Goal: Information Seeking & Learning: Learn about a topic

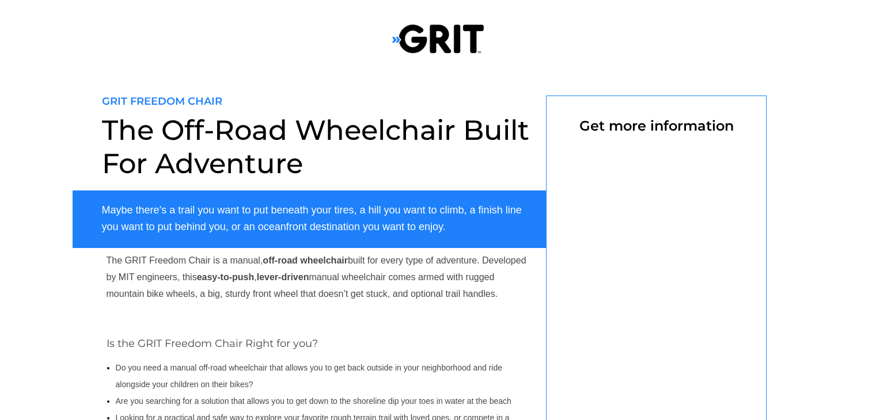
select select "US"
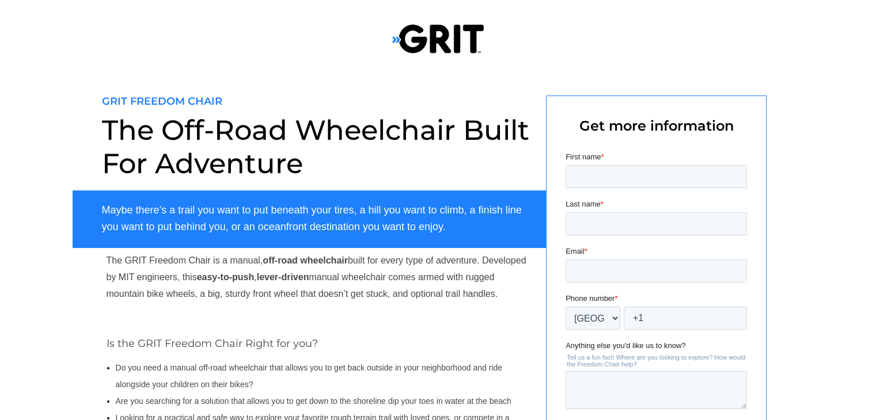
drag, startPoint x: 875, startPoint y: 112, endPoint x: 871, endPoint y: 153, distance: 41.1
click at [871, 153] on div at bounding box center [438, 294] width 876 height 448
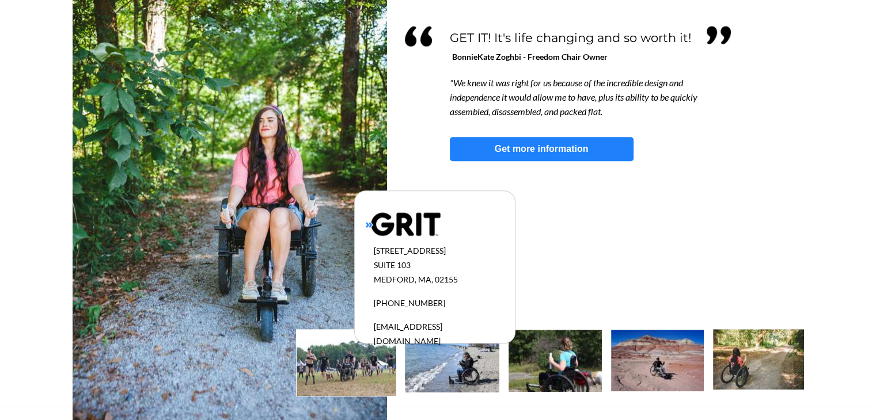
scroll to position [1076, 0]
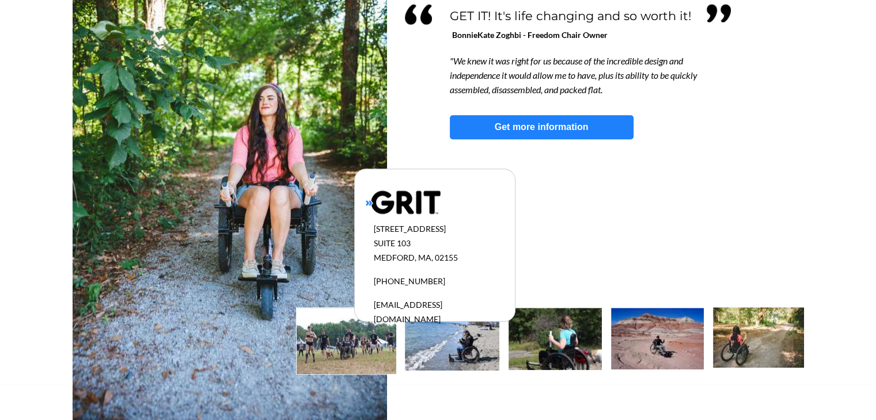
click at [370, 370] on img at bounding box center [346, 341] width 100 height 66
click at [446, 355] on img at bounding box center [452, 339] width 94 height 63
click at [557, 339] on img at bounding box center [554, 339] width 93 height 62
drag, startPoint x: 872, startPoint y: 343, endPoint x: 876, endPoint y: 376, distance: 33.6
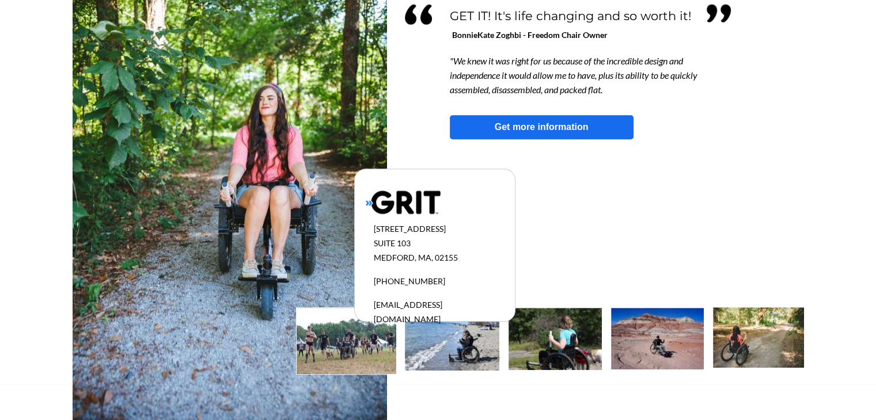
click at [600, 134] on link "Get more information" at bounding box center [542, 127] width 184 height 24
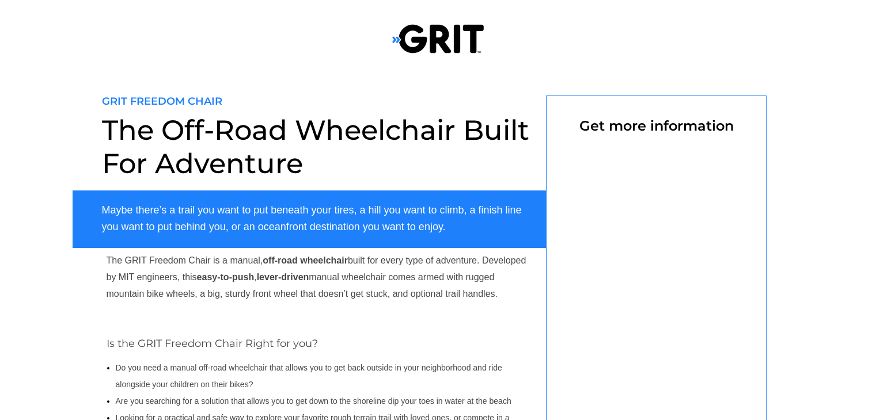
scroll to position [96, 0]
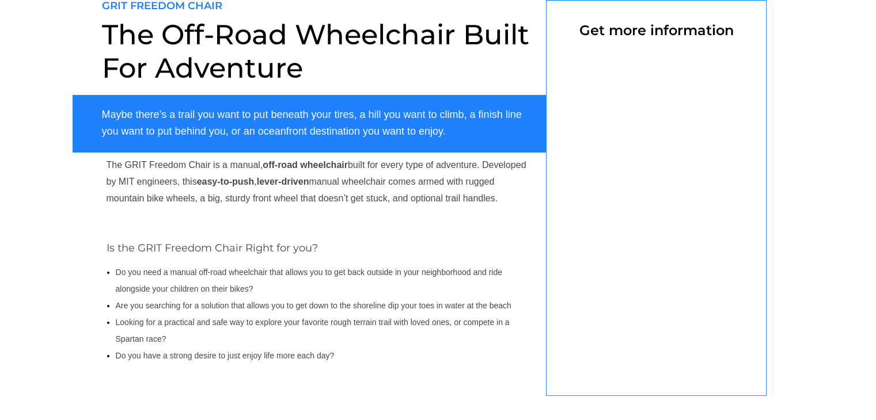
select select "US"
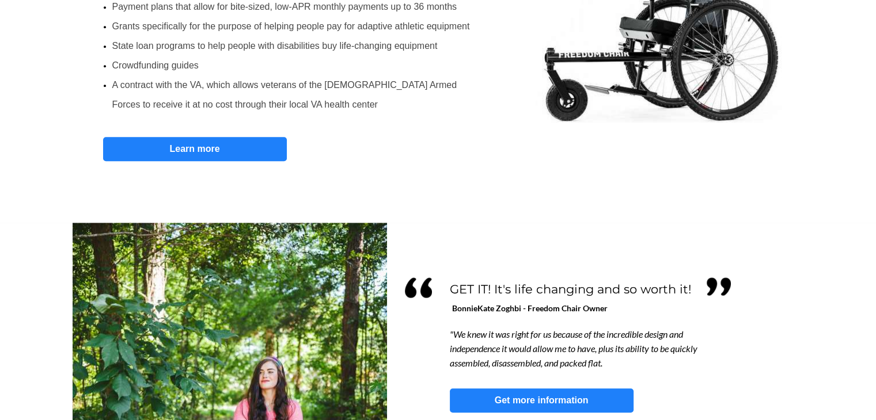
scroll to position [798, 0]
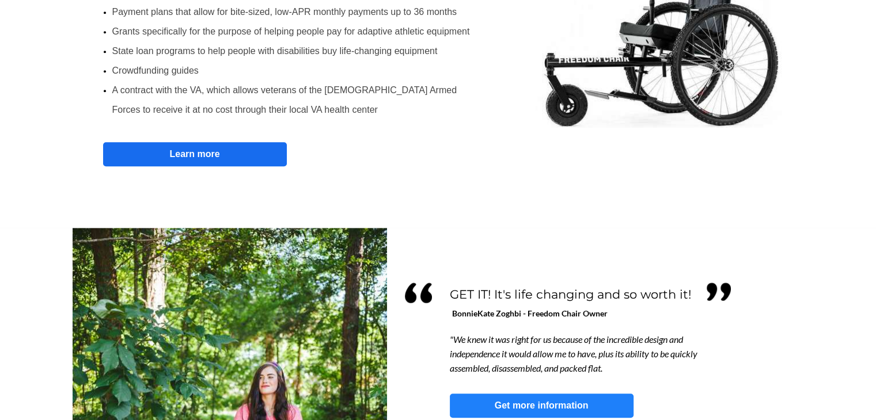
click at [188, 153] on strong "Learn more" at bounding box center [194, 154] width 50 height 10
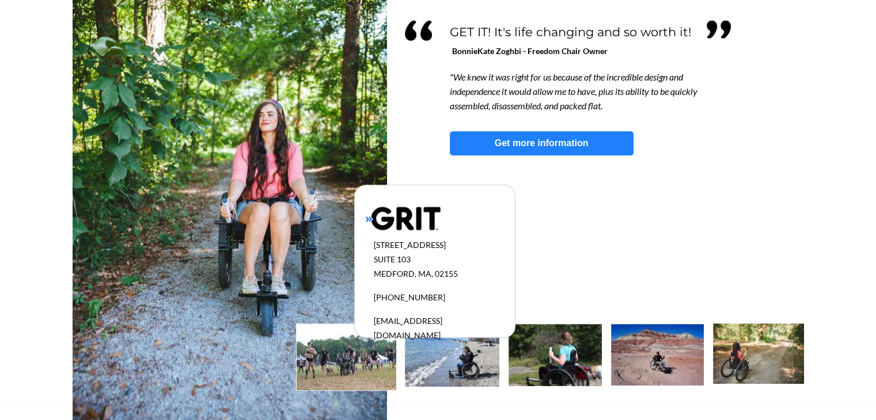
scroll to position [1066, 0]
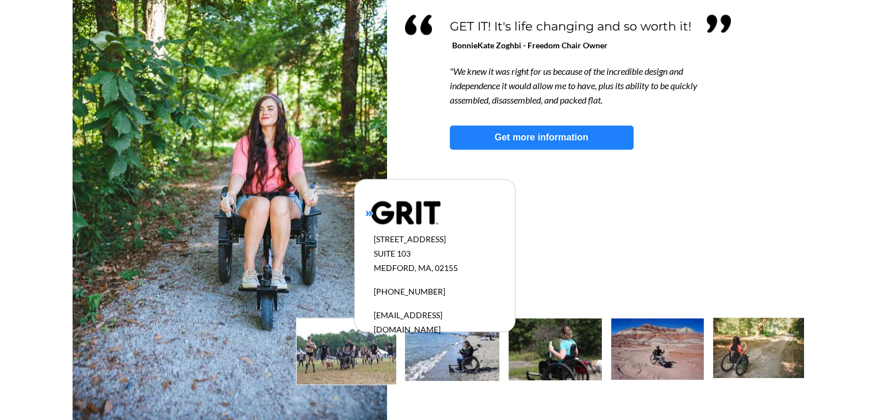
click at [775, 344] on img at bounding box center [758, 348] width 91 height 60
click at [675, 343] on img at bounding box center [657, 349] width 93 height 62
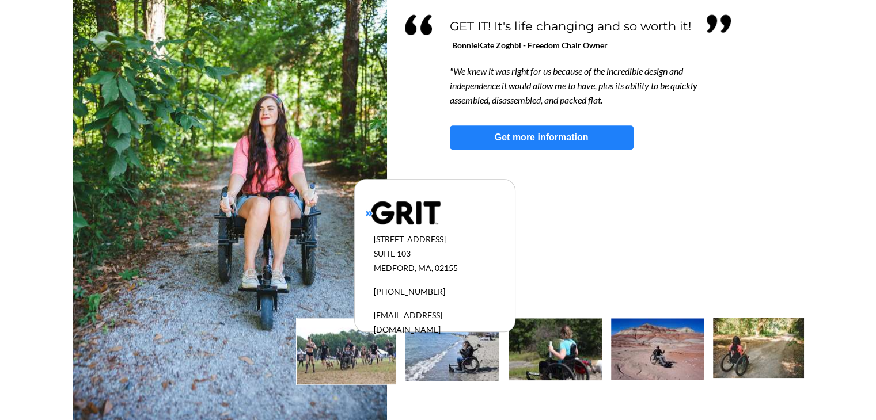
click at [575, 356] on img at bounding box center [554, 349] width 93 height 62
click at [458, 363] on img at bounding box center [452, 349] width 94 height 63
drag, startPoint x: 353, startPoint y: 371, endPoint x: 553, endPoint y: 352, distance: 201.2
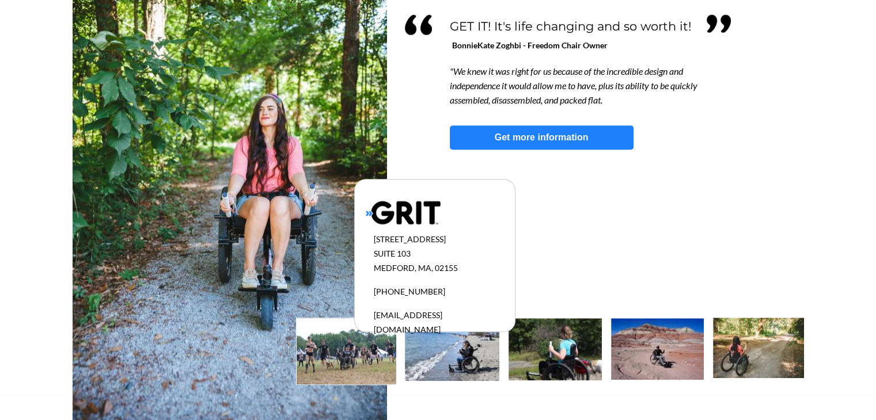
click at [553, 352] on img at bounding box center [554, 349] width 93 height 62
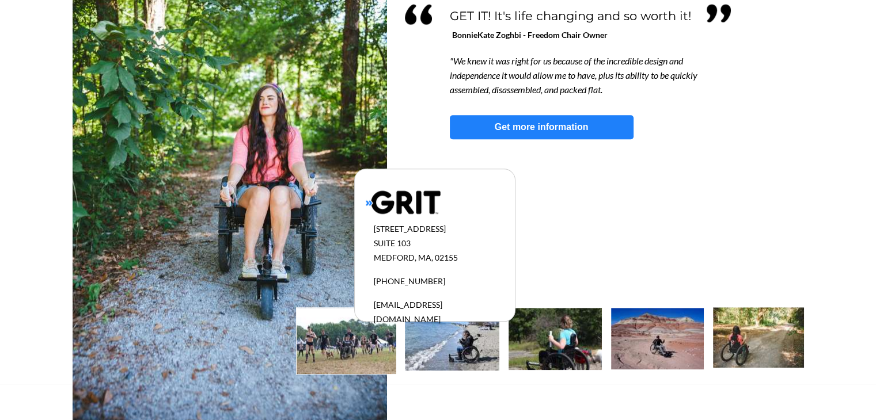
click at [366, 201] on img at bounding box center [403, 202] width 75 height 25
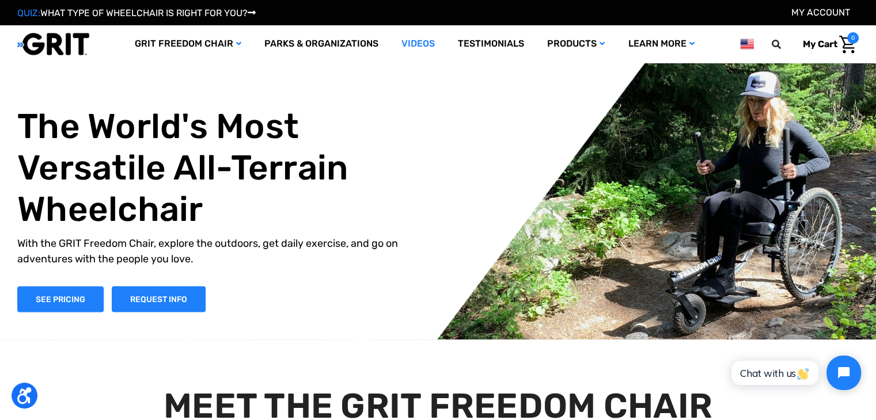
click at [423, 48] on link "Videos" at bounding box center [418, 43] width 56 height 37
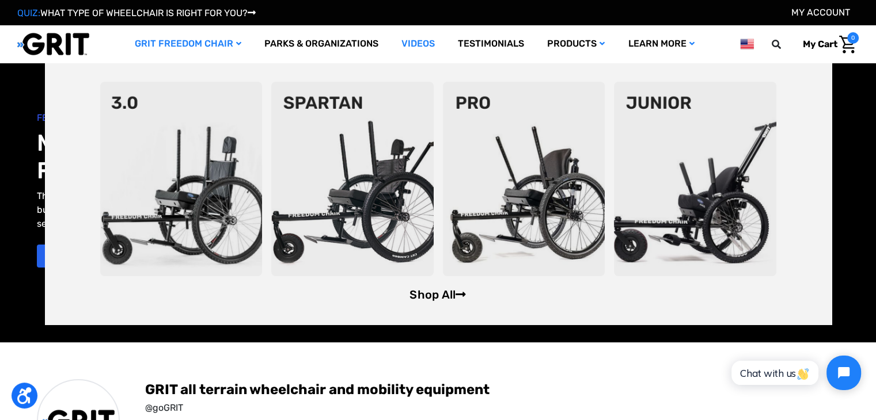
click at [432, 293] on link "Shop All" at bounding box center [437, 295] width 56 height 14
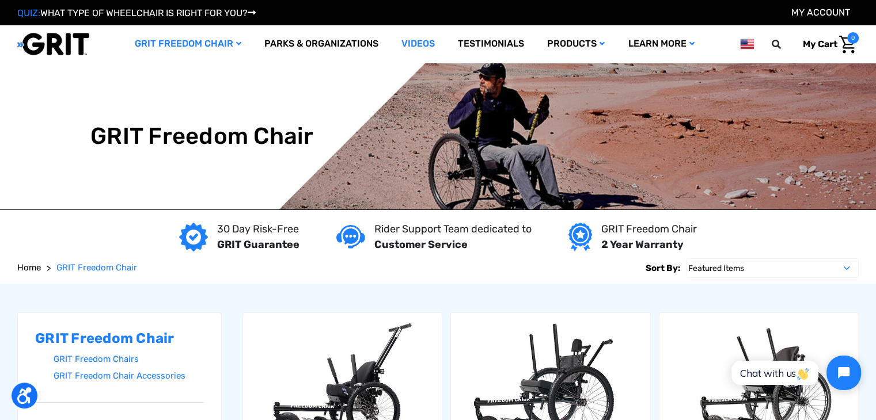
click at [405, 42] on link "Videos" at bounding box center [418, 43] width 56 height 37
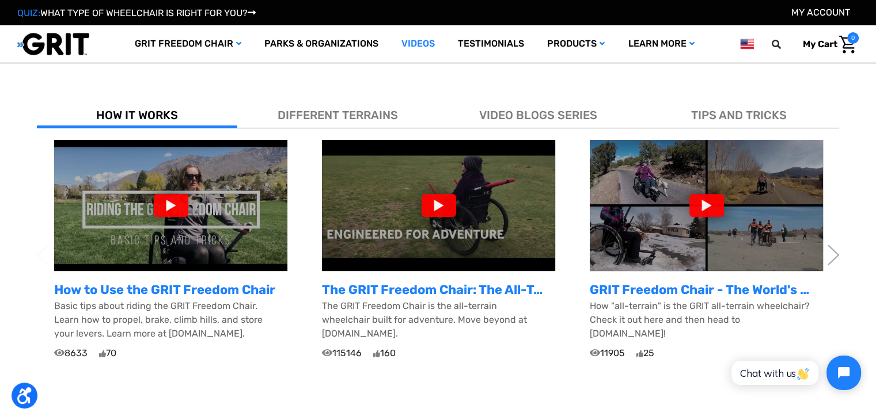
scroll to position [341, 0]
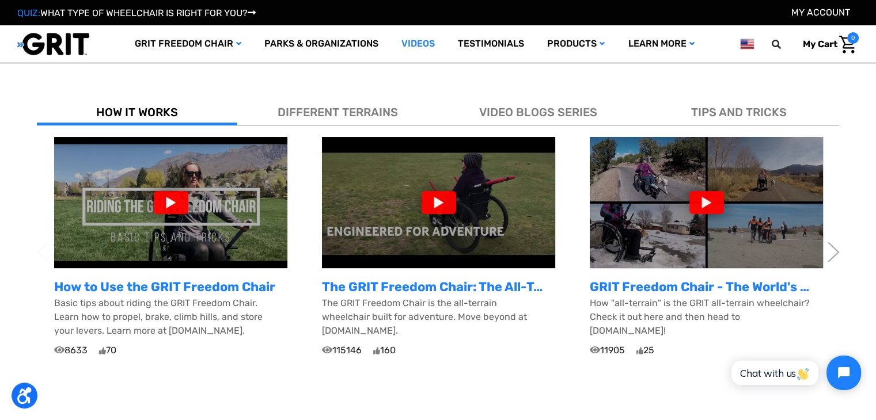
click at [704, 197] on div at bounding box center [706, 202] width 35 height 23
